Goal: Information Seeking & Learning: Check status

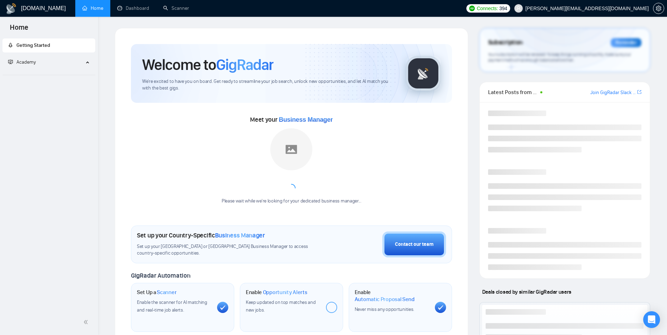
click at [144, 21] on div "[DOMAIN_NAME] Home Dashboard Scanner Connects: 394 [PERSON_NAME][EMAIL_ADDRESS]…" at bounding box center [382, 296] width 569 height 593
click at [145, 11] on link "Dashboard" at bounding box center [133, 8] width 32 height 6
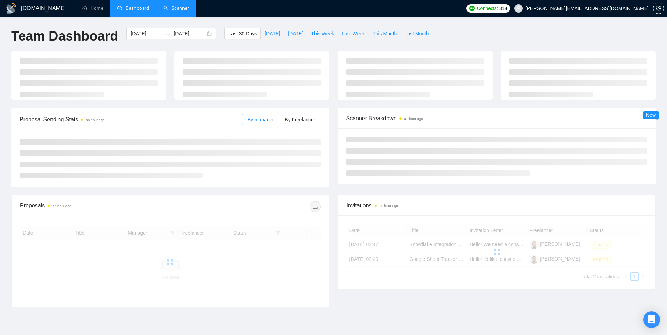
click at [171, 11] on link "Scanner" at bounding box center [176, 8] width 26 height 6
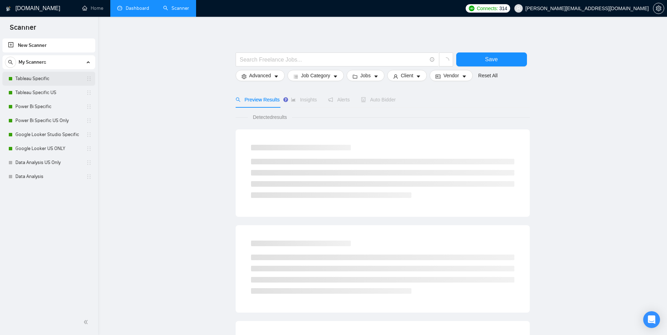
click at [55, 76] on link "Tableau Specific" at bounding box center [48, 79] width 67 height 14
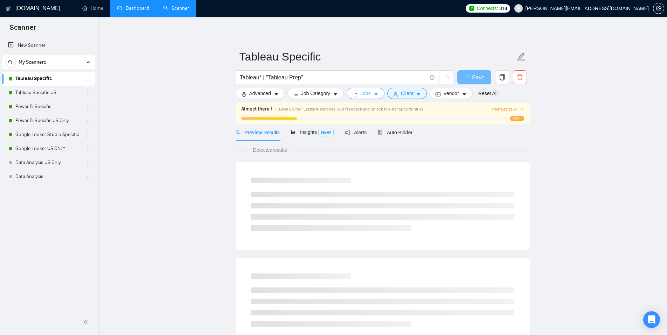
click at [369, 90] on span "Jobs" at bounding box center [365, 94] width 11 height 8
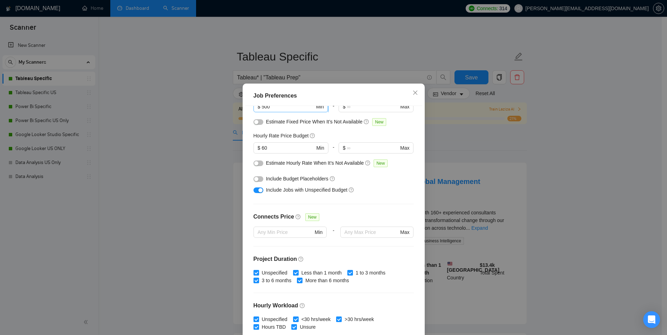
scroll to position [20, 0]
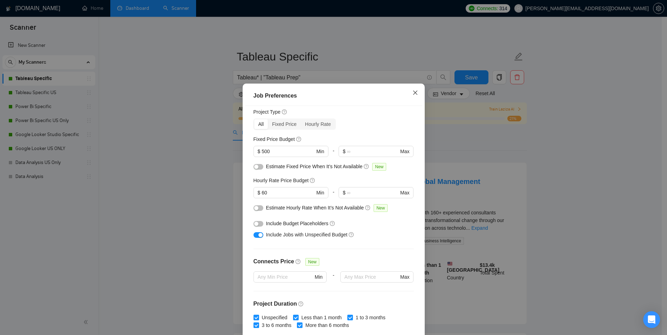
click at [413, 93] on icon "close" at bounding box center [415, 93] width 4 height 4
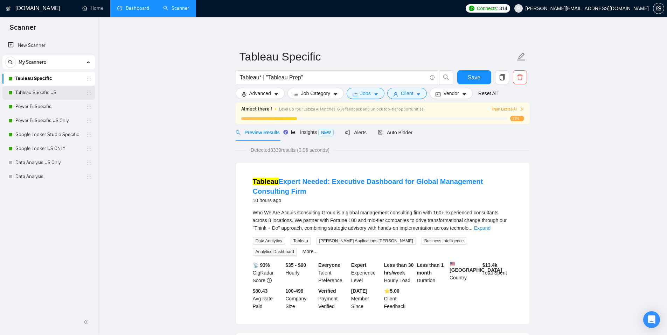
click at [42, 91] on link "Tableau Specific US" at bounding box center [48, 93] width 67 height 14
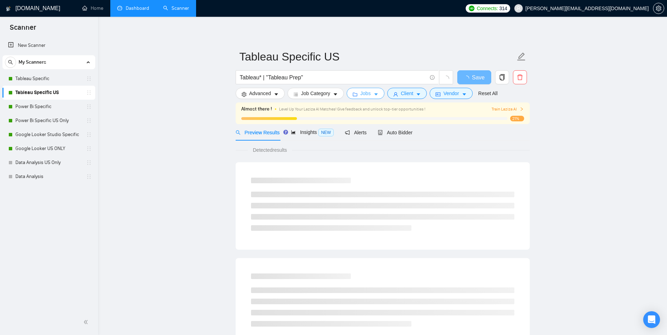
click at [364, 97] on span "Jobs" at bounding box center [365, 94] width 11 height 8
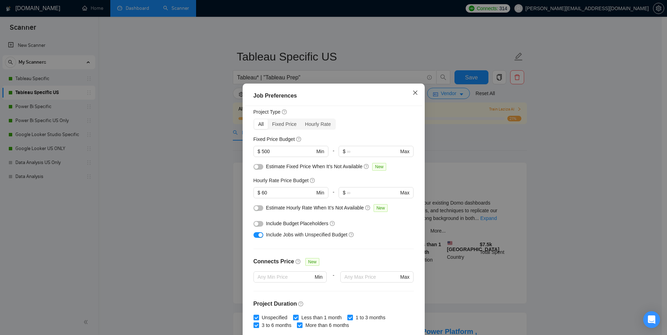
click at [408, 94] on span "Close" at bounding box center [415, 93] width 19 height 19
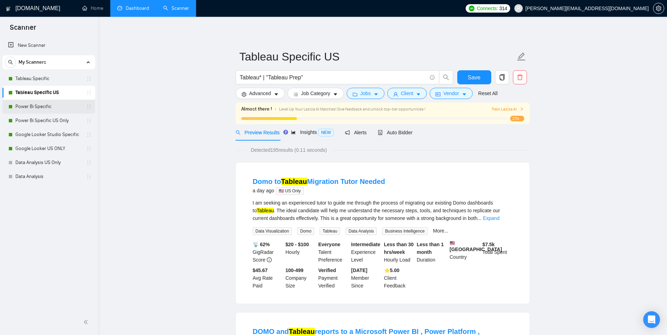
click at [46, 110] on link "Power Bi Specific" at bounding box center [48, 107] width 67 height 14
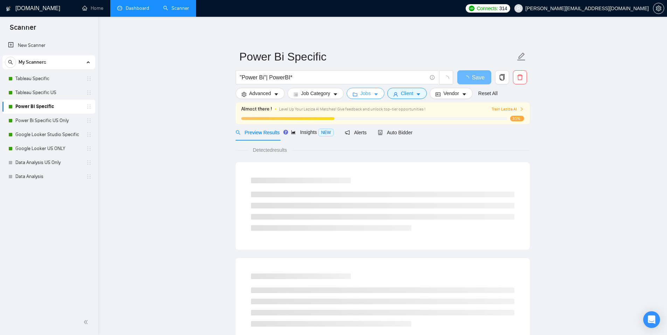
click at [379, 96] on icon "caret-down" at bounding box center [376, 94] width 5 height 5
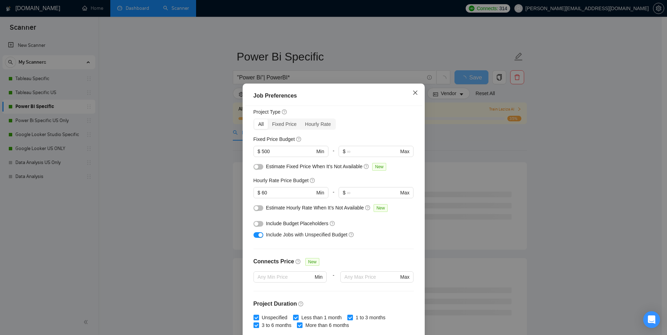
click at [413, 91] on icon "close" at bounding box center [416, 93] width 6 height 6
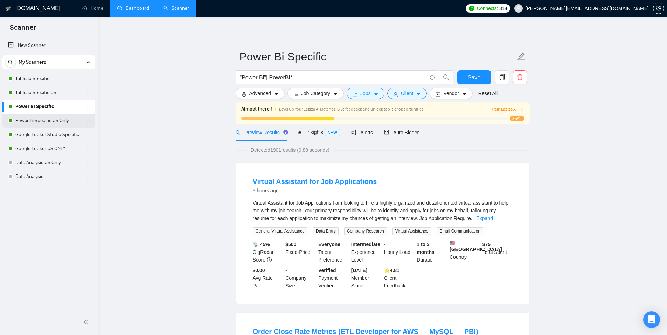
click at [57, 124] on link "Power Bi Specific US Only" at bounding box center [48, 121] width 67 height 14
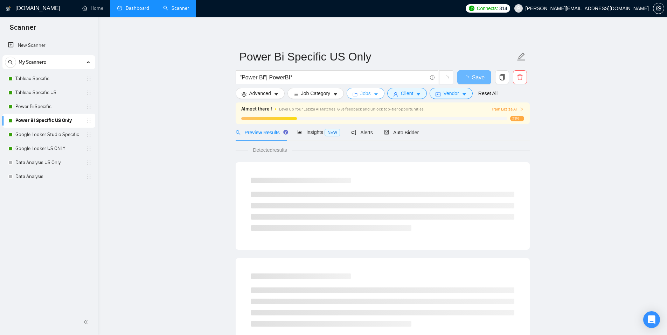
click at [375, 94] on button "Jobs" at bounding box center [366, 93] width 38 height 11
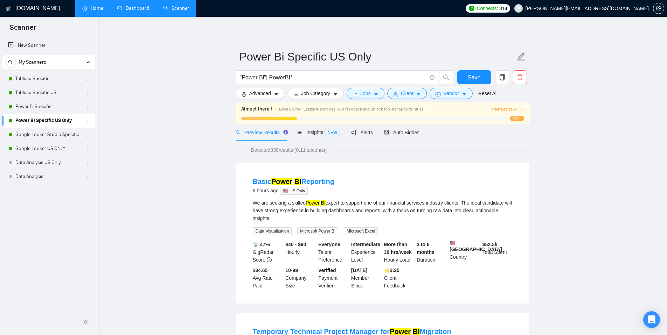
click at [82, 11] on link "Home" at bounding box center [92, 8] width 21 height 6
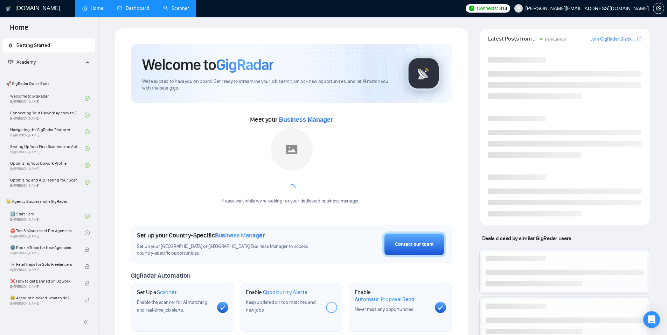
click at [120, 7] on link "Dashboard" at bounding box center [133, 8] width 32 height 6
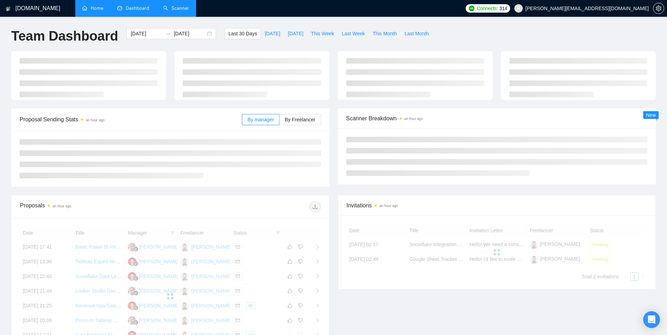
click at [153, 9] on li "Dashboard" at bounding box center [133, 8] width 46 height 17
click at [172, 8] on link "Scanner" at bounding box center [176, 8] width 26 height 6
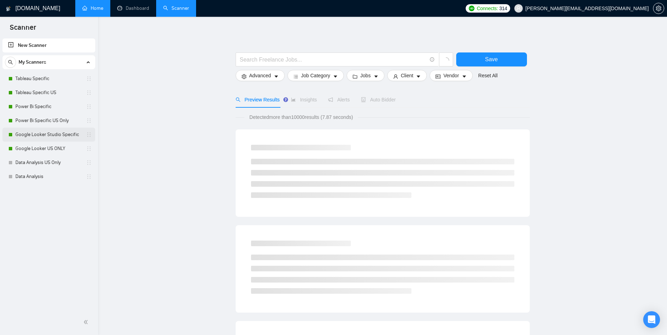
click at [55, 140] on link "Google Looker Studio Specific" at bounding box center [48, 135] width 67 height 14
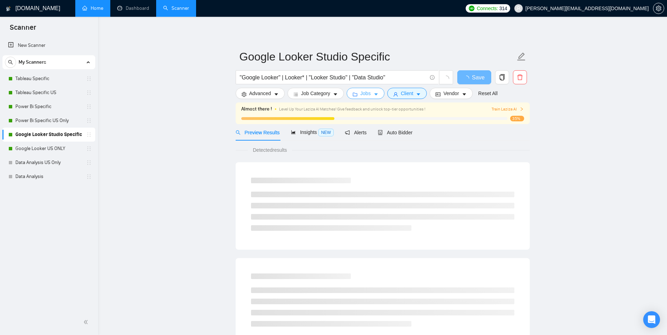
click at [375, 92] on button "Jobs" at bounding box center [366, 93] width 38 height 11
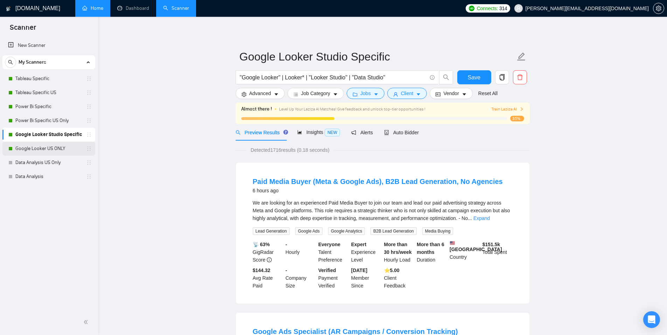
click at [56, 151] on link "Google Looker US ONLY" at bounding box center [48, 149] width 67 height 14
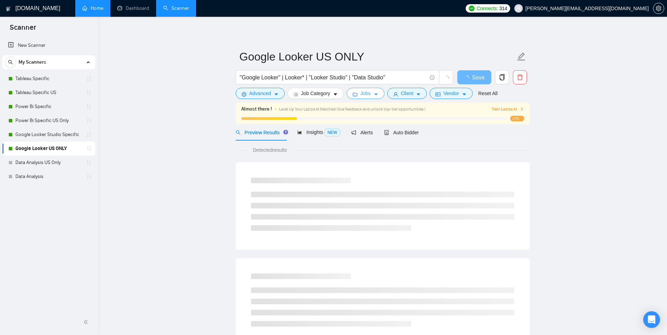
click at [368, 92] on span "Jobs" at bounding box center [365, 94] width 11 height 8
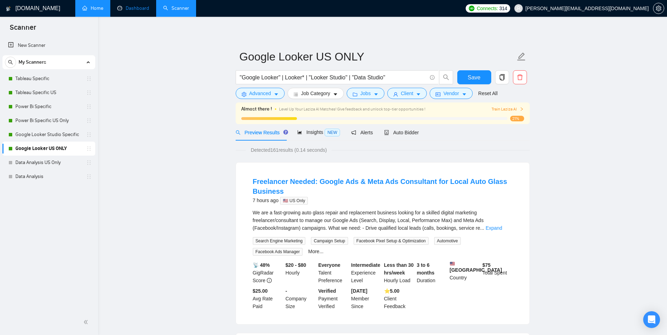
click at [139, 7] on link "Dashboard" at bounding box center [133, 8] width 32 height 6
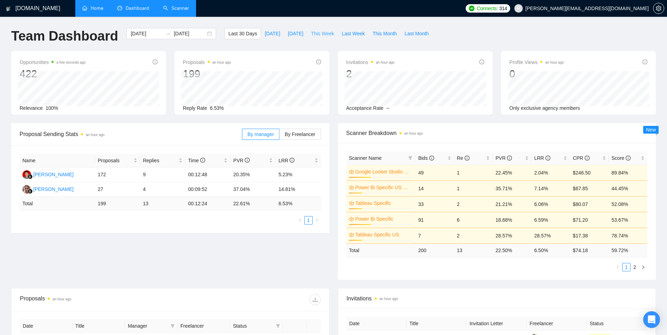
click at [328, 32] on span "This Week" at bounding box center [322, 34] width 23 height 8
type input "[DATE]"
click at [296, 34] on span "[DATE]" at bounding box center [295, 34] width 15 height 8
type input "[DATE]"
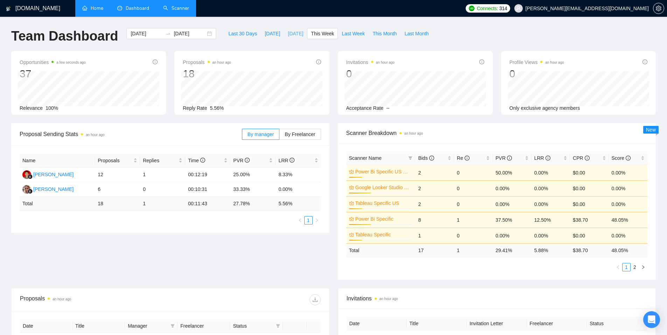
type input "[DATE]"
click at [321, 35] on span "This Week" at bounding box center [322, 34] width 23 height 8
type input "[DATE]"
click at [348, 35] on span "Last Week" at bounding box center [353, 34] width 23 height 8
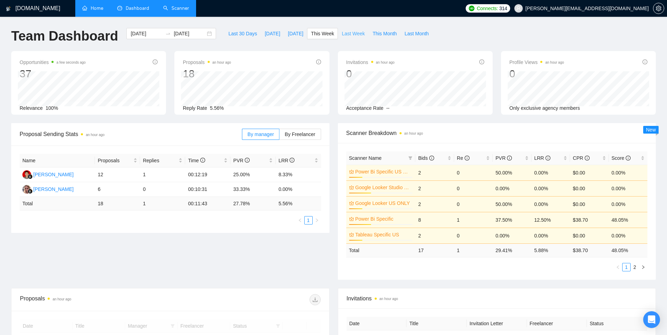
type input "[DATE]"
drag, startPoint x: 207, startPoint y: 105, endPoint x: 230, endPoint y: 107, distance: 23.6
click at [230, 107] on div "Reply Rate 7.32%" at bounding box center [252, 108] width 138 height 8
click at [313, 56] on div "Proposals an hour ago 41 [DATE] Sent 1 Reply Rate 7.32%" at bounding box center [251, 83] width 155 height 64
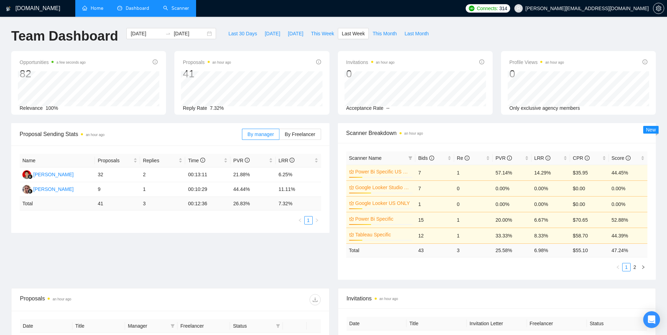
click at [91, 9] on link "Home" at bounding box center [92, 8] width 21 height 6
